Goal: Transaction & Acquisition: Purchase product/service

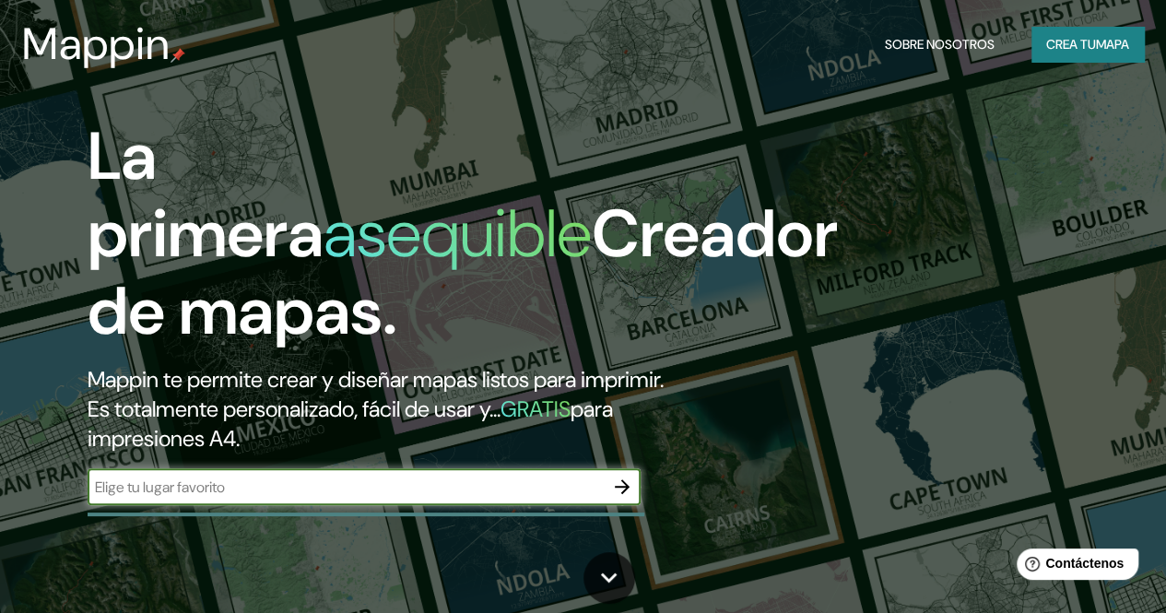
click at [401, 498] on input "text" at bounding box center [346, 487] width 516 height 21
type input "tacna pasaje [PERSON_NAME]"
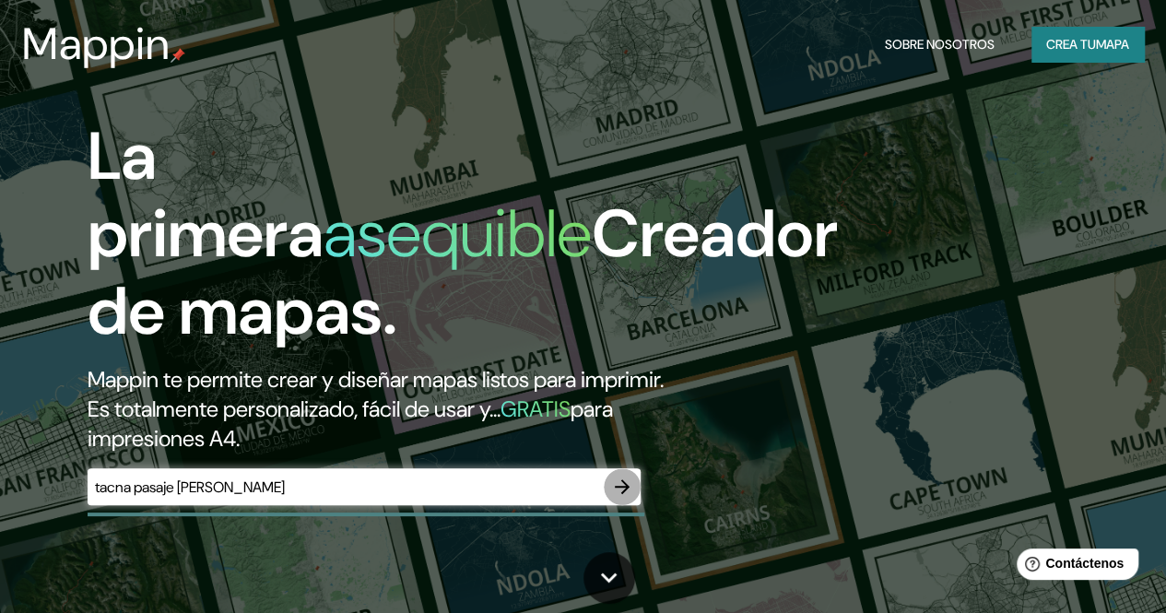
click at [626, 498] on icon "button" at bounding box center [622, 487] width 22 height 22
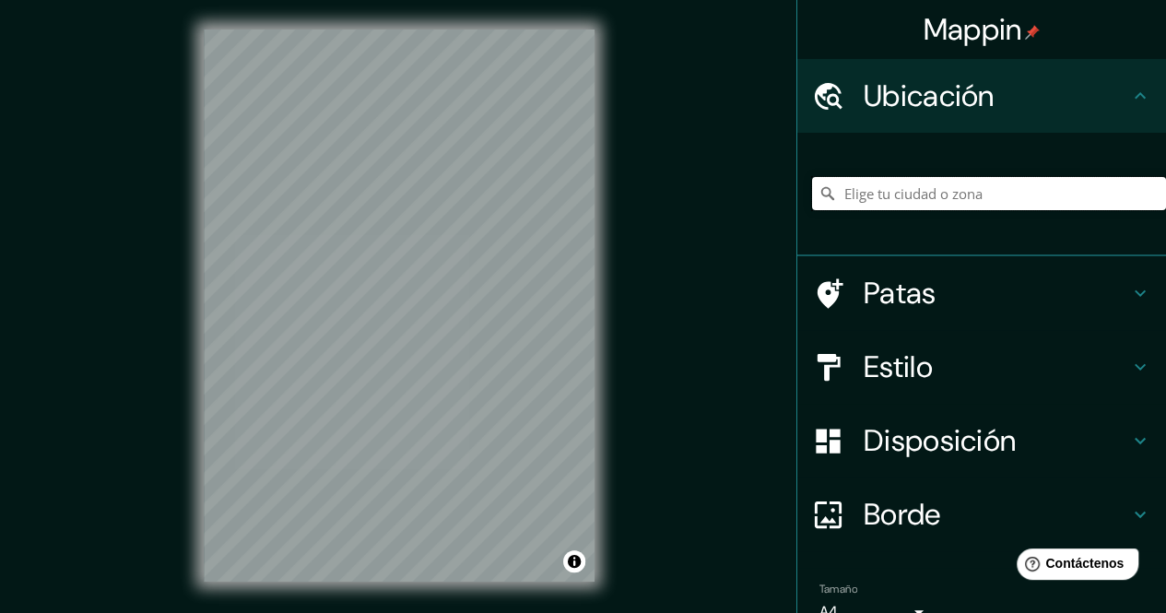
click at [992, 192] on input "Elige tu ciudad o zona" at bounding box center [989, 193] width 354 height 33
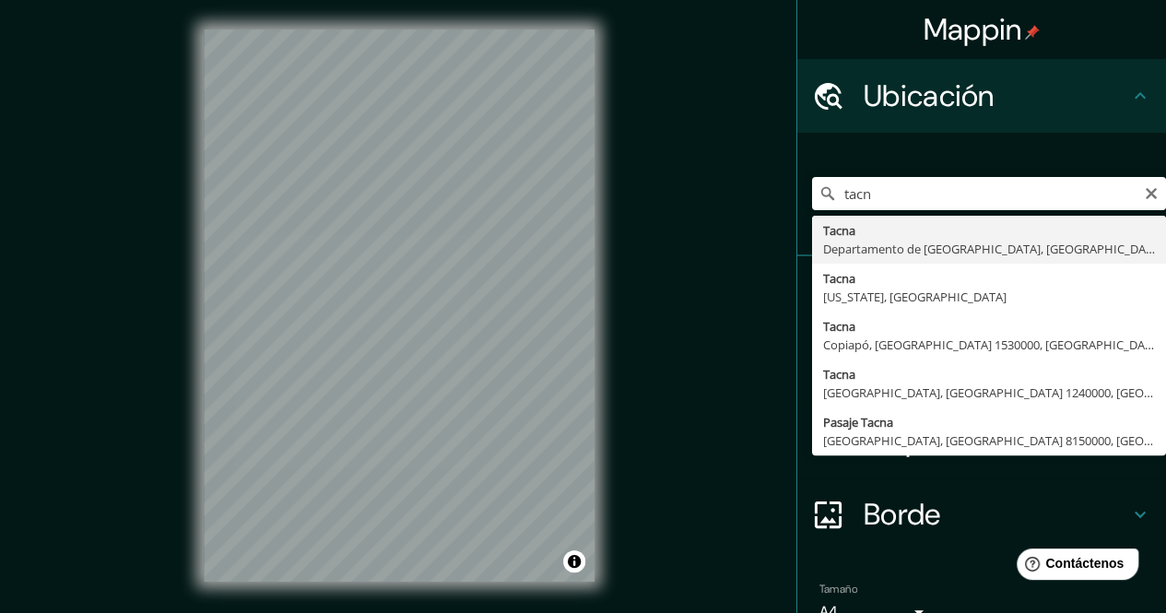
type input "[GEOGRAPHIC_DATA], [GEOGRAPHIC_DATA], [GEOGRAPHIC_DATA]"
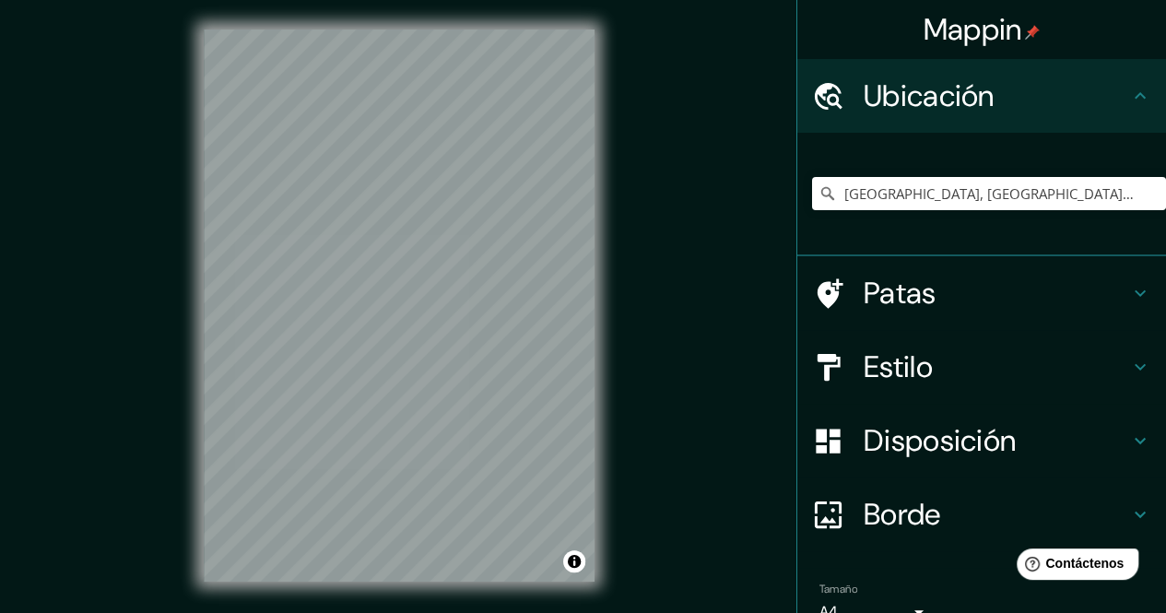
click at [942, 301] on h4 "Patas" at bounding box center [997, 293] width 266 height 37
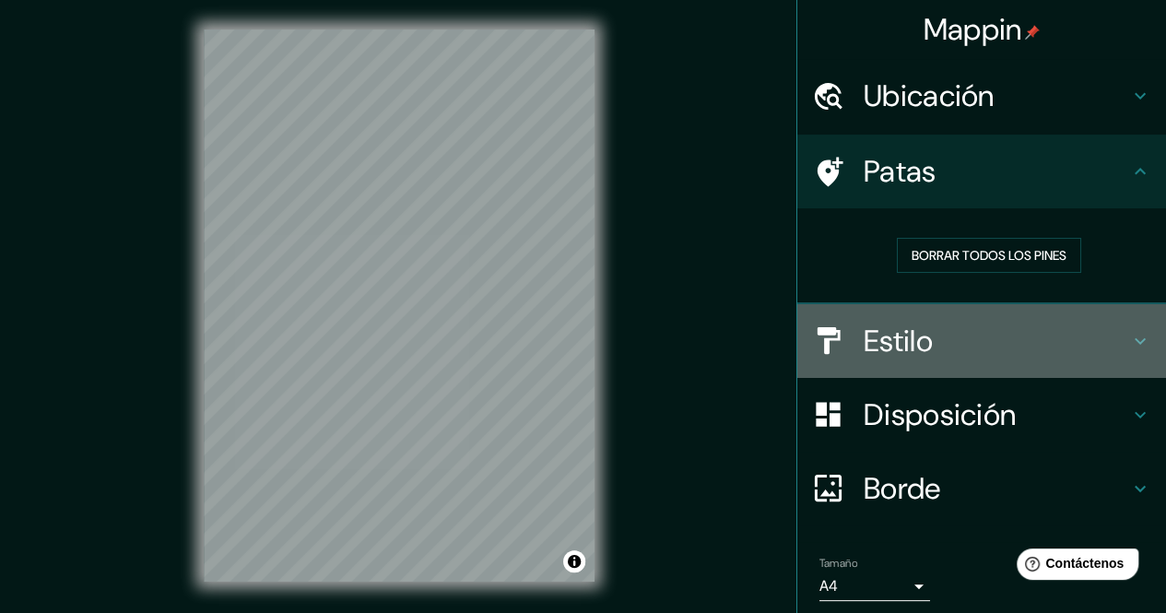
click at [1011, 359] on div "Estilo" at bounding box center [981, 341] width 369 height 74
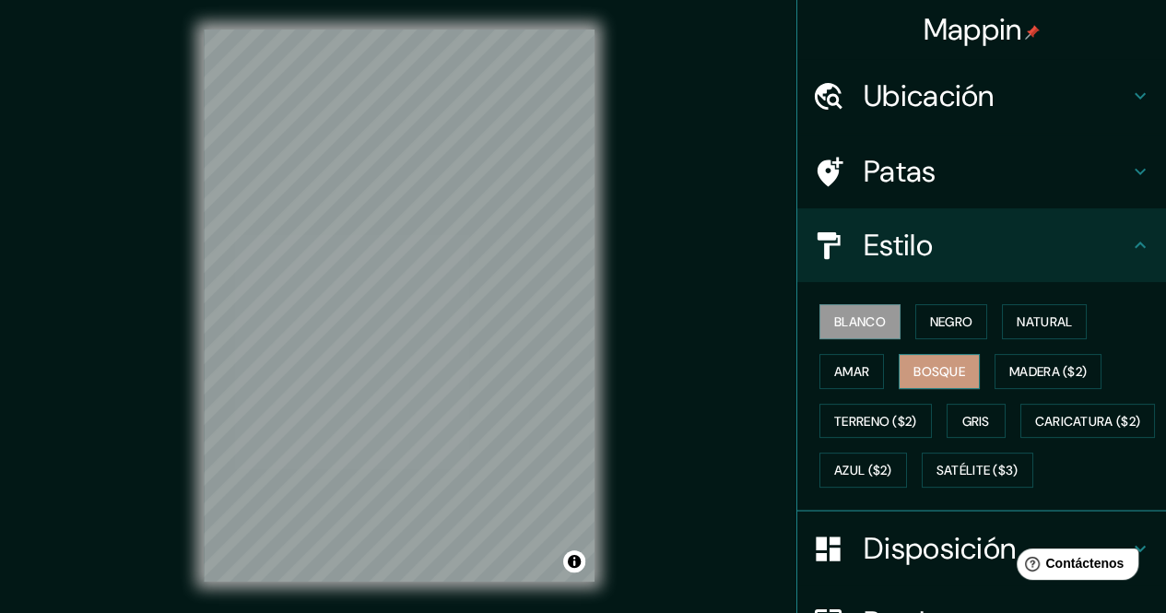
click at [914, 373] on font "Bosque" at bounding box center [940, 371] width 52 height 17
click at [872, 434] on button "Terreno ($2)" at bounding box center [876, 421] width 112 height 35
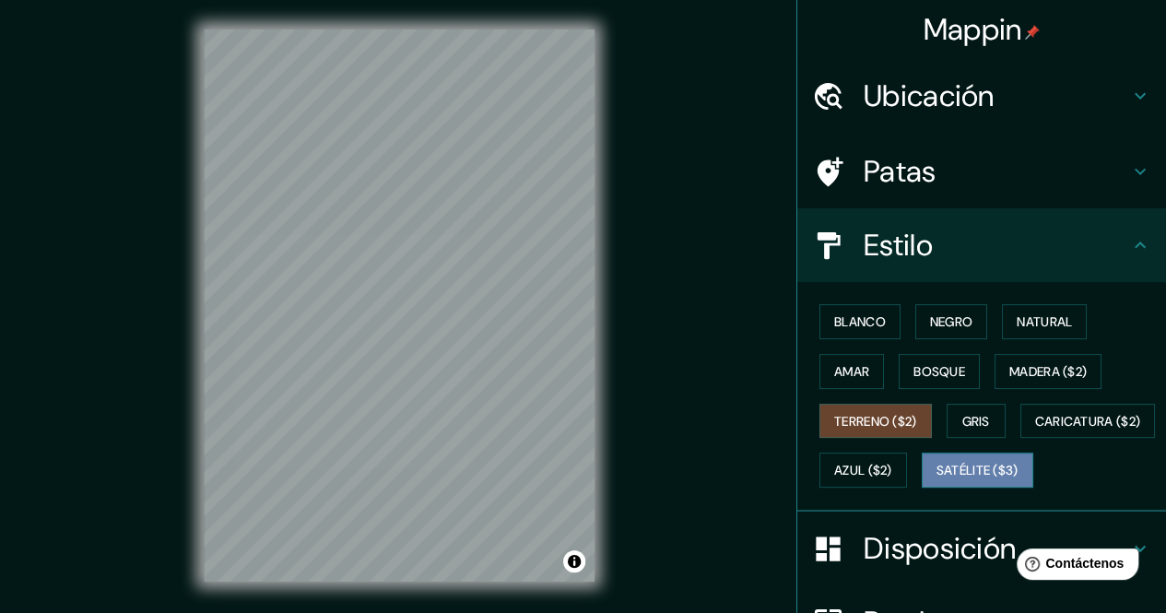
click at [937, 479] on font "Satélite ($3)" at bounding box center [978, 471] width 82 height 17
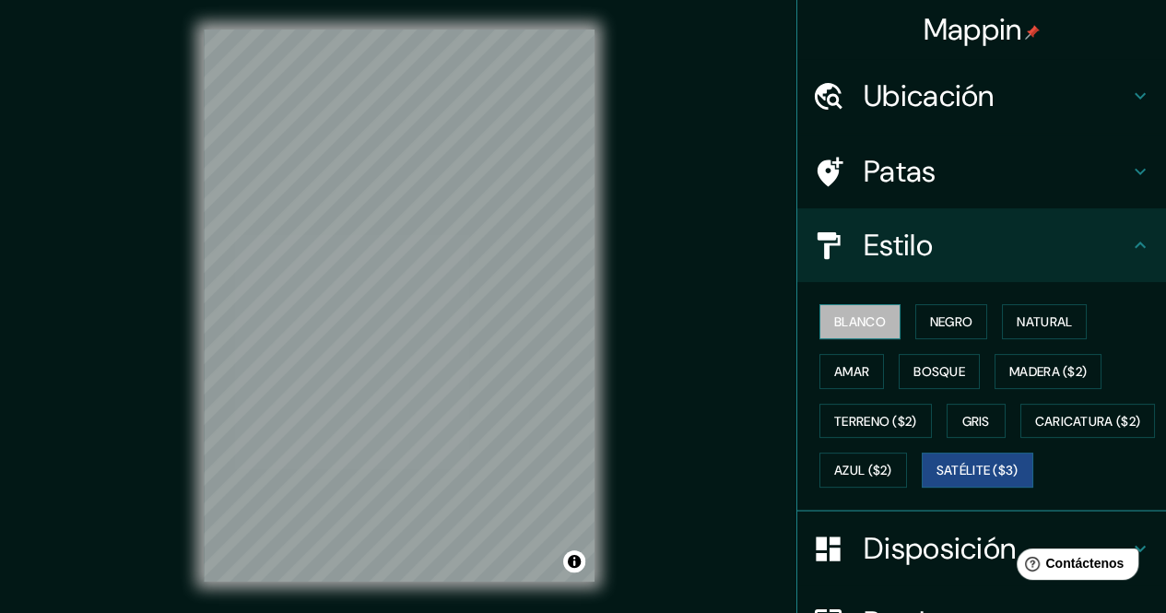
click at [834, 327] on font "Blanco" at bounding box center [860, 321] width 52 height 17
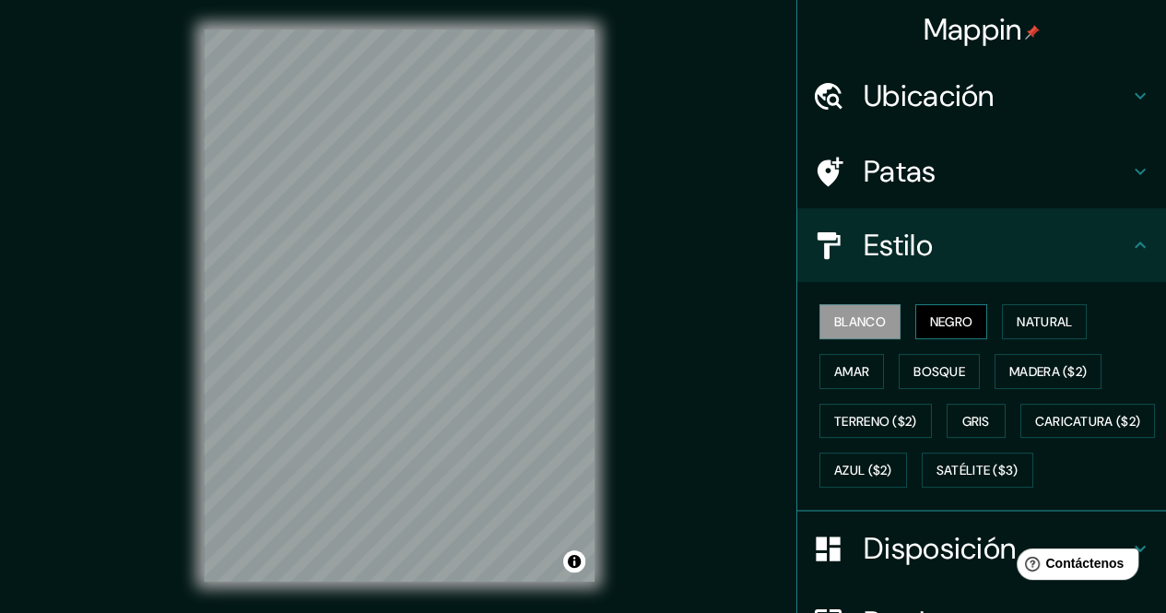
click at [915, 317] on button "Negro" at bounding box center [951, 321] width 73 height 35
click at [924, 354] on button "Bosque" at bounding box center [939, 371] width 81 height 35
